Goal: Task Accomplishment & Management: Manage account settings

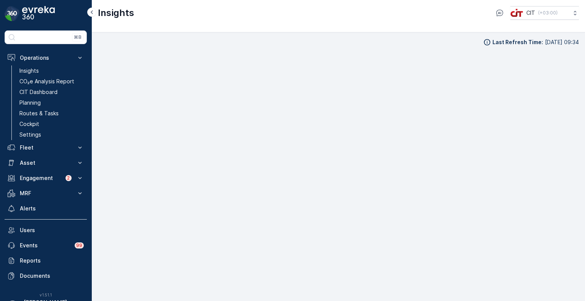
scroll to position [8, 0]
click at [38, 114] on p "Routes & Tasks" at bounding box center [38, 114] width 39 height 8
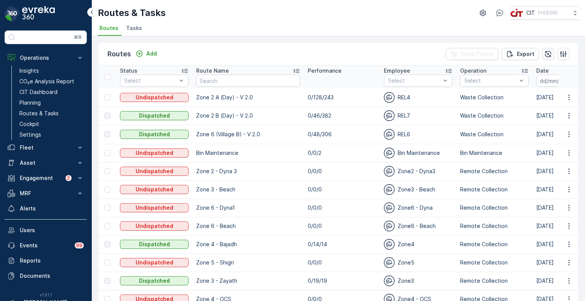
click at [545, 51] on icon "button" at bounding box center [548, 54] width 6 height 6
click at [568, 99] on icon "button" at bounding box center [569, 98] width 8 height 8
click at [547, 143] on span "Change Assignee" at bounding box center [551, 140] width 45 height 8
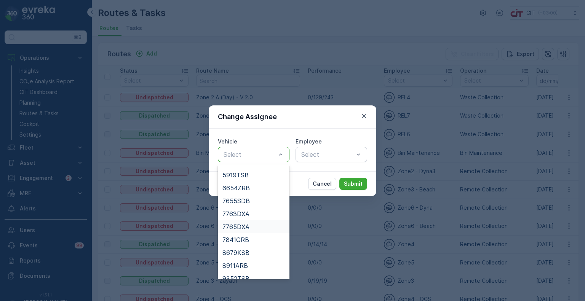
scroll to position [76, 0]
click at [250, 192] on div "6654ZRB" at bounding box center [254, 187] width 72 height 13
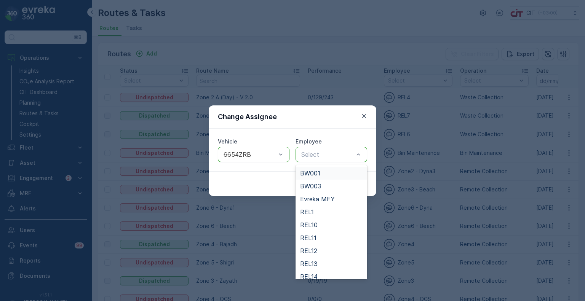
click at [317, 159] on div "Select" at bounding box center [332, 154] width 72 height 15
click at [311, 263] on span "REL5" at bounding box center [307, 263] width 15 height 7
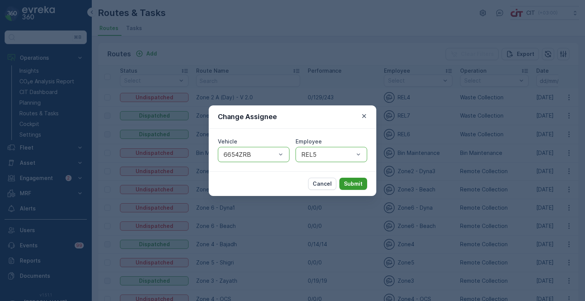
click at [359, 181] on p "Submit" at bounding box center [353, 184] width 19 height 8
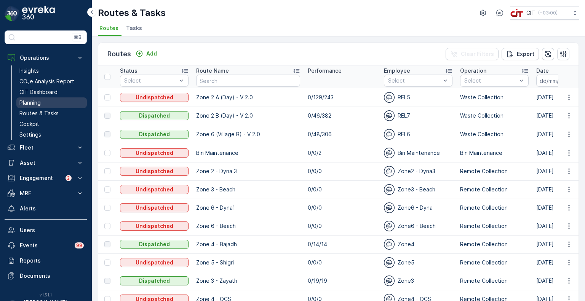
click at [34, 99] on p "Planning" at bounding box center [29, 103] width 21 height 8
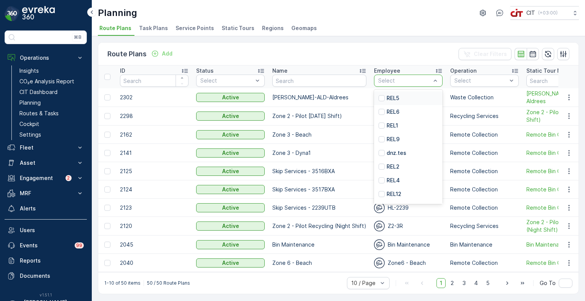
click at [393, 98] on p "REL5" at bounding box center [393, 98] width 13 height 8
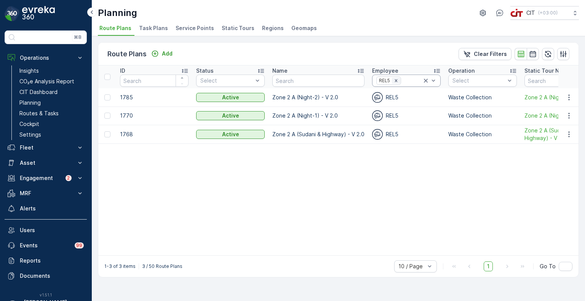
click at [396, 80] on icon "Remove REL5" at bounding box center [396, 80] width 5 height 5
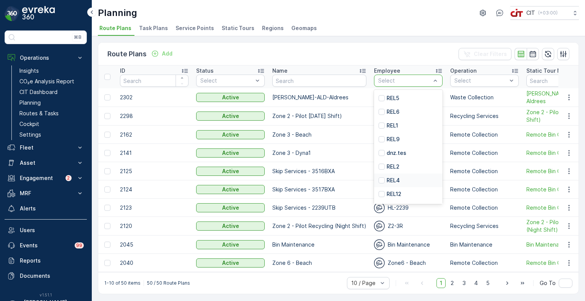
click at [396, 179] on p "REL4" at bounding box center [393, 181] width 13 height 8
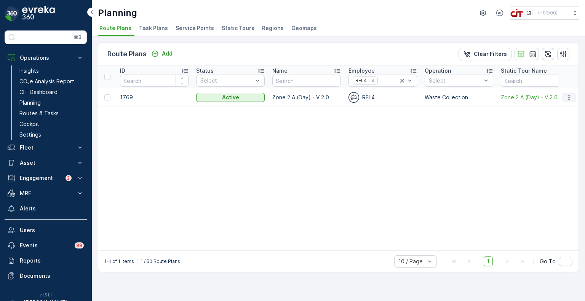
click at [566, 97] on icon "button" at bounding box center [569, 98] width 8 height 8
click at [558, 108] on span "Edit Route Plan" at bounding box center [562, 108] width 39 height 8
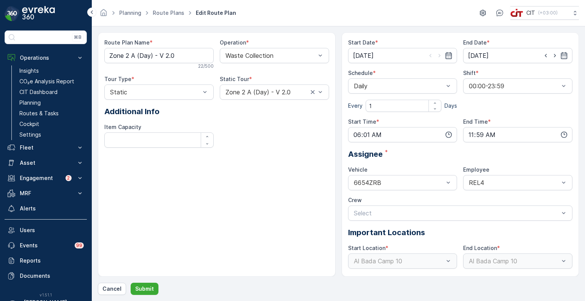
click at [454, 158] on div "Assignee *" at bounding box center [460, 154] width 225 height 11
click at [477, 266] on span "REL5" at bounding box center [475, 265] width 15 height 7
click at [146, 288] on p "Submit" at bounding box center [144, 289] width 19 height 8
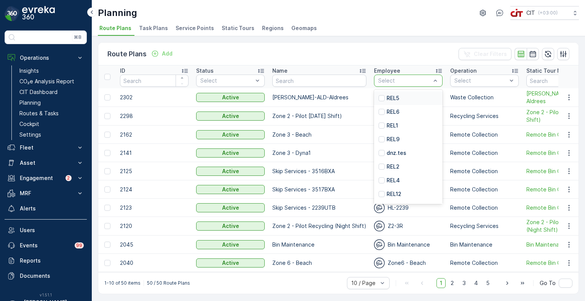
click at [394, 99] on p "REL5" at bounding box center [393, 98] width 13 height 8
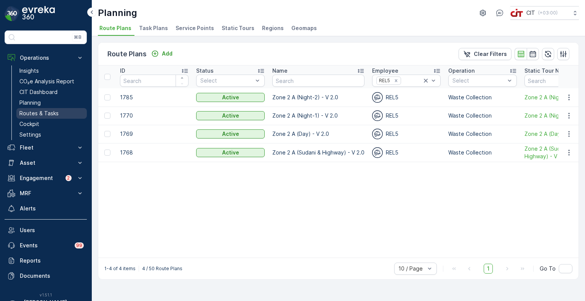
click at [40, 110] on p "Routes & Tasks" at bounding box center [38, 114] width 39 height 8
